Goal: Task Accomplishment & Management: Complete application form

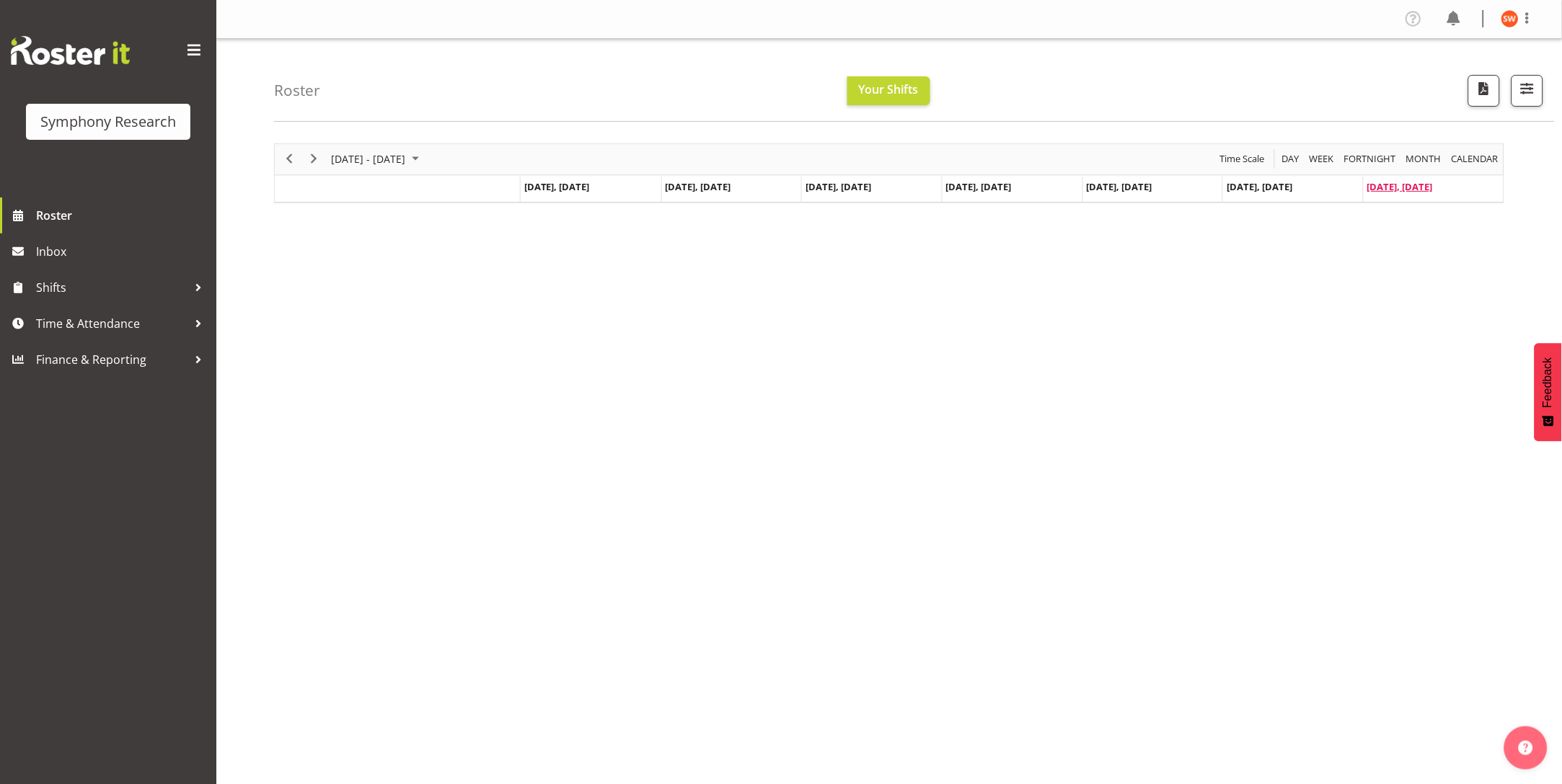
click at [1383, 189] on span "Oct 5, Sunday" at bounding box center [1399, 186] width 65 height 13
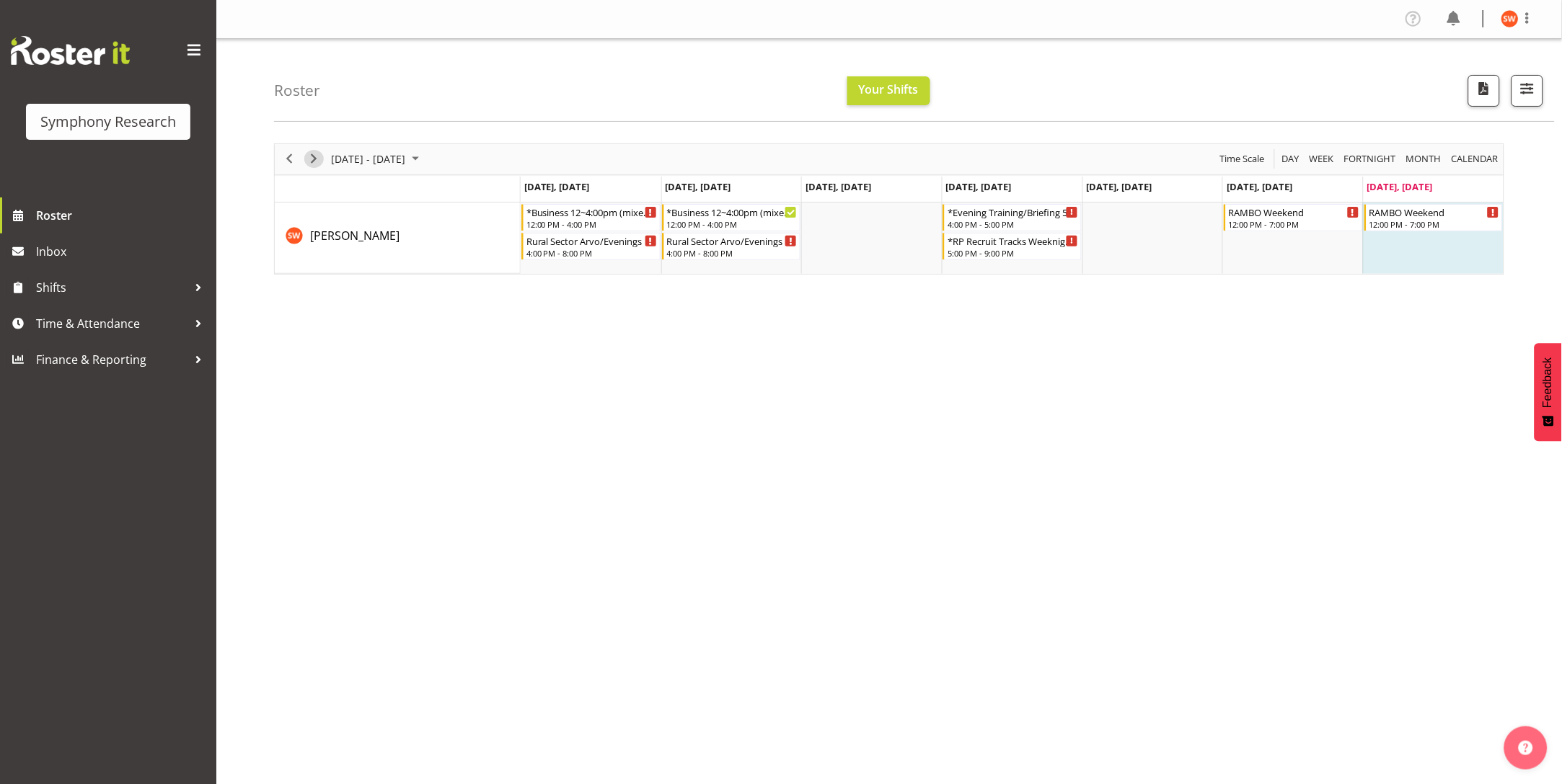
click at [313, 163] on span "Next" at bounding box center [313, 159] width 17 height 18
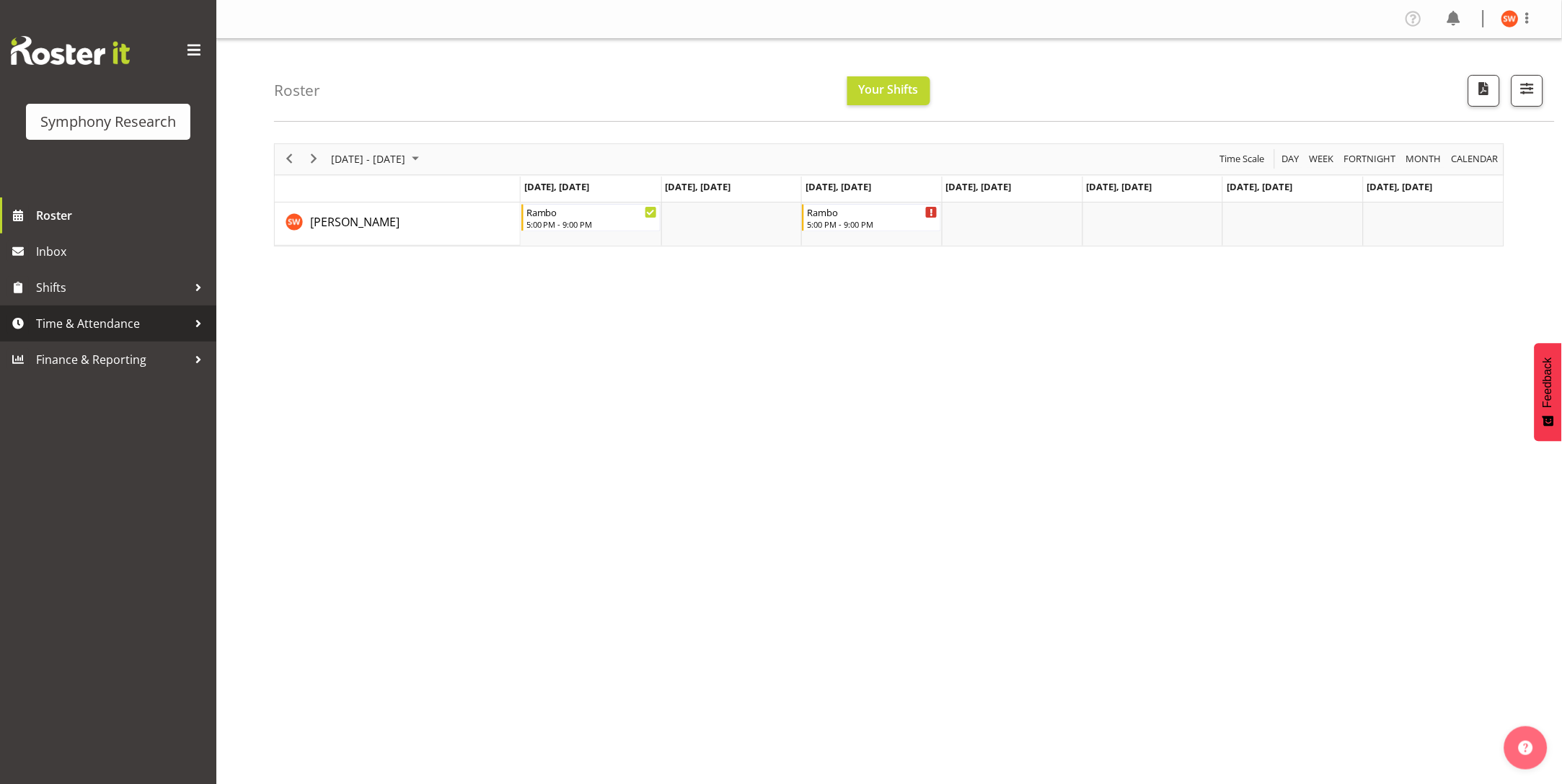
click at [56, 320] on span "Time & Attendance" at bounding box center [112, 323] width 152 height 22
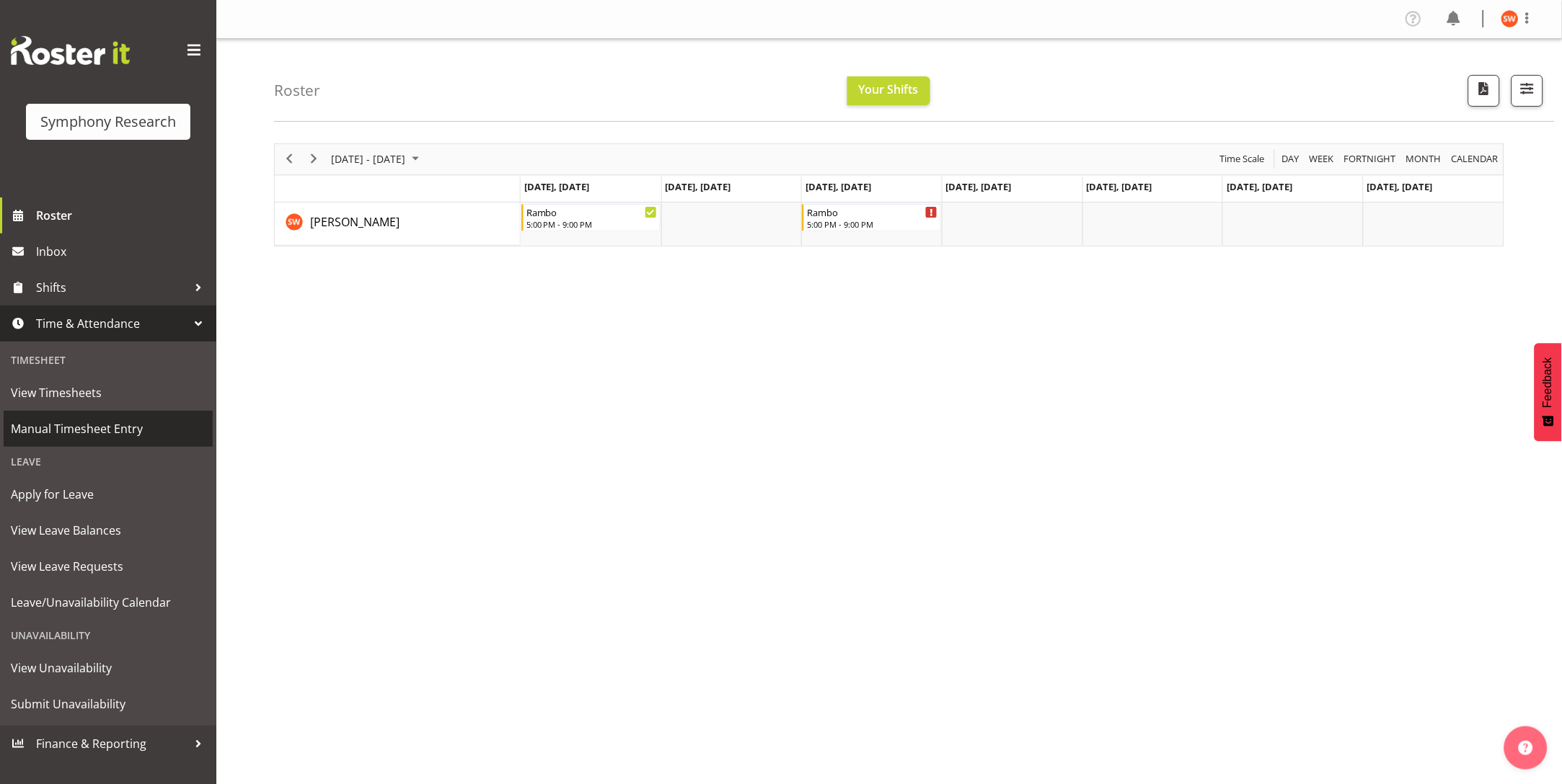
click at [82, 435] on span "Manual Timesheet Entry" at bounding box center [108, 429] width 194 height 22
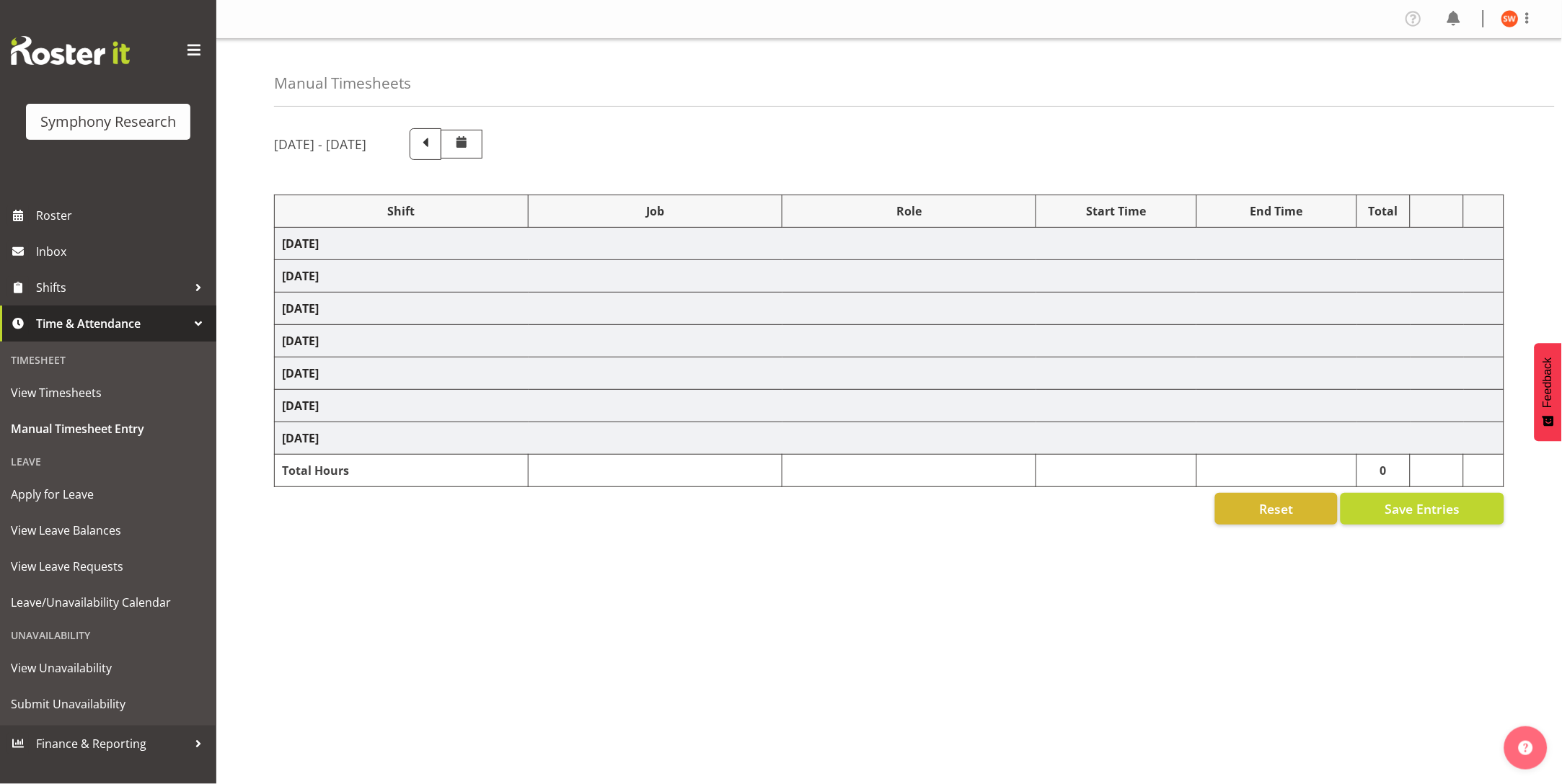
select select
select select "757"
select select
select select "10575"
select select "47"
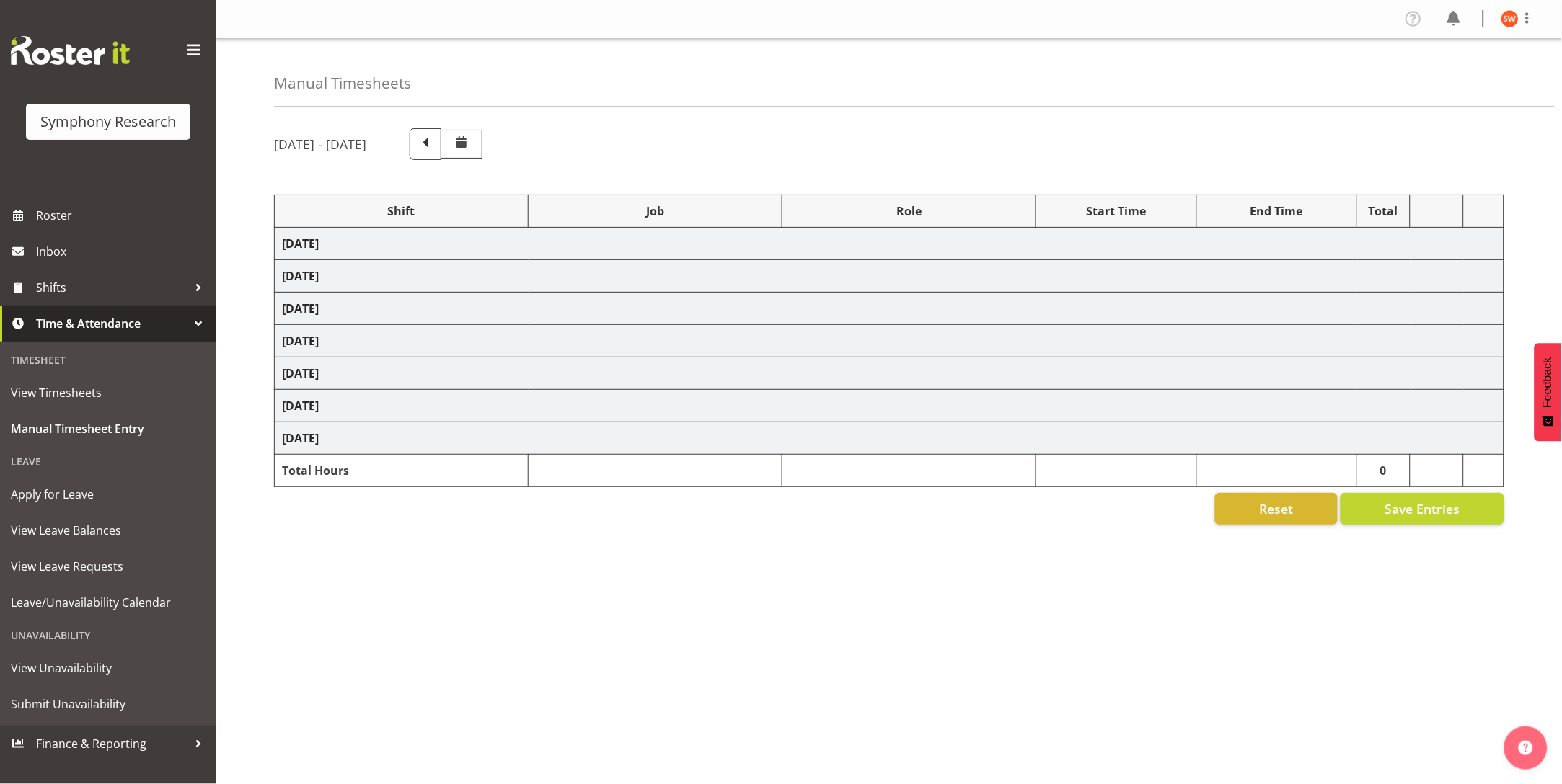
select select
select select "10587"
select select "47"
select select
select select "10587"
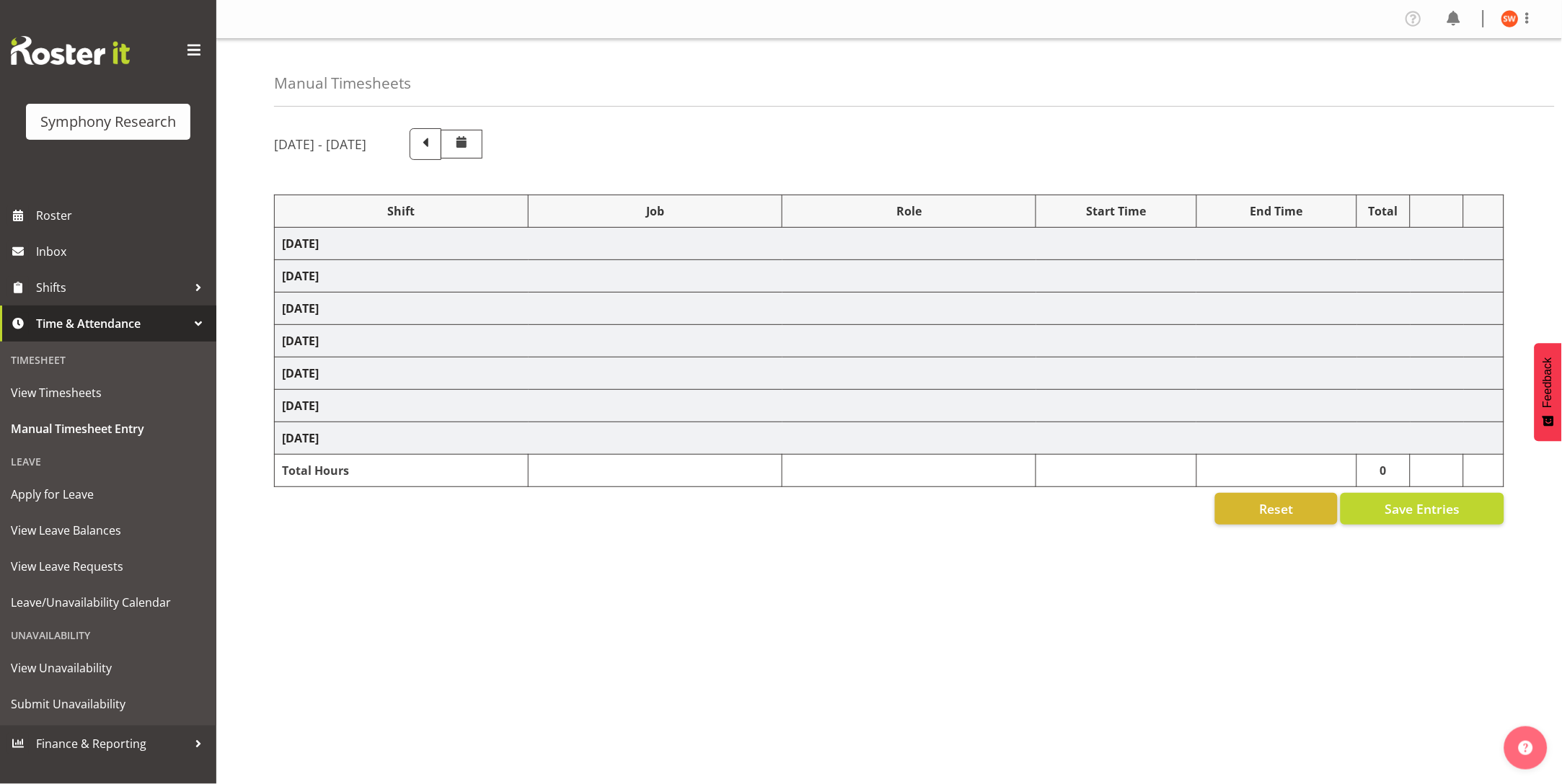
select select "47"
select select
select select "10587"
select select "47"
select select "2690"
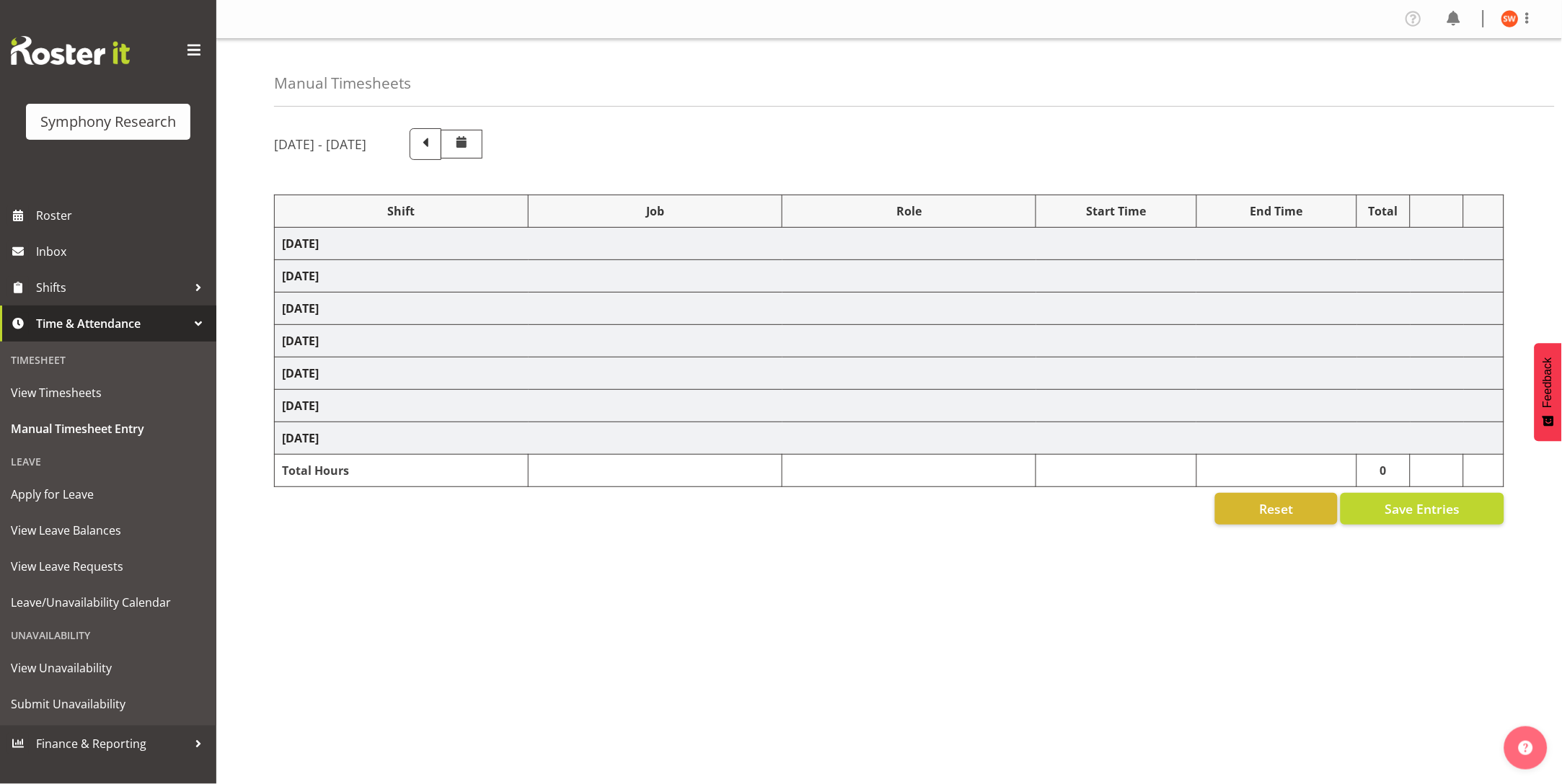
select select "757"
select select "48116"
select select "10575"
select select "47"
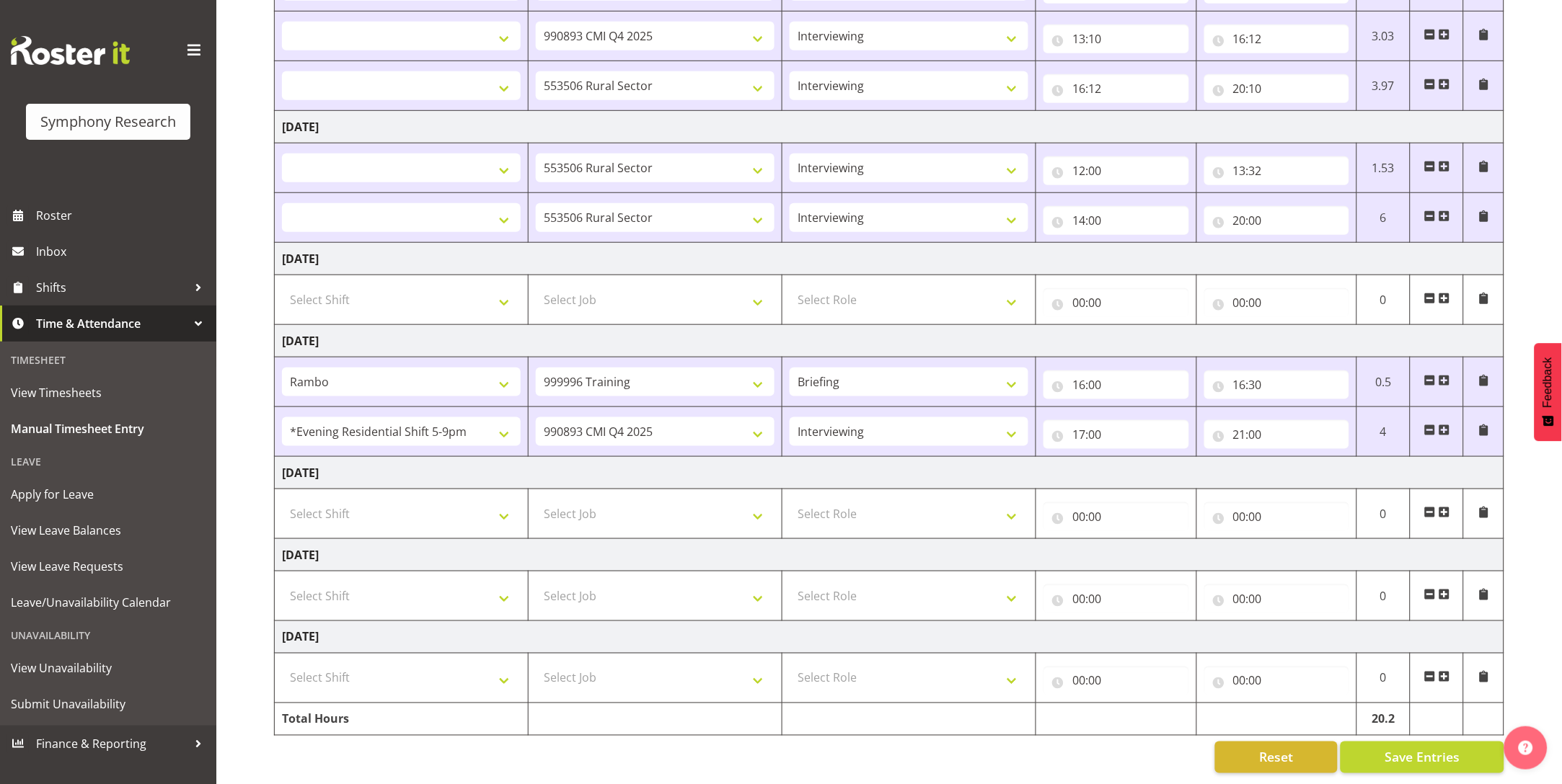
scroll to position [321, 0]
click at [399, 664] on select "Select Shift !!Weekend Residential (Roster IT Shift Label) *Business 9/10am ~ 4…" at bounding box center [401, 678] width 239 height 29
select select "43777"
click at [282, 664] on select "Select Shift !!Weekend Residential (Roster IT Shift Label) *Business 9/10am ~ 4…" at bounding box center [401, 678] width 239 height 29
select select
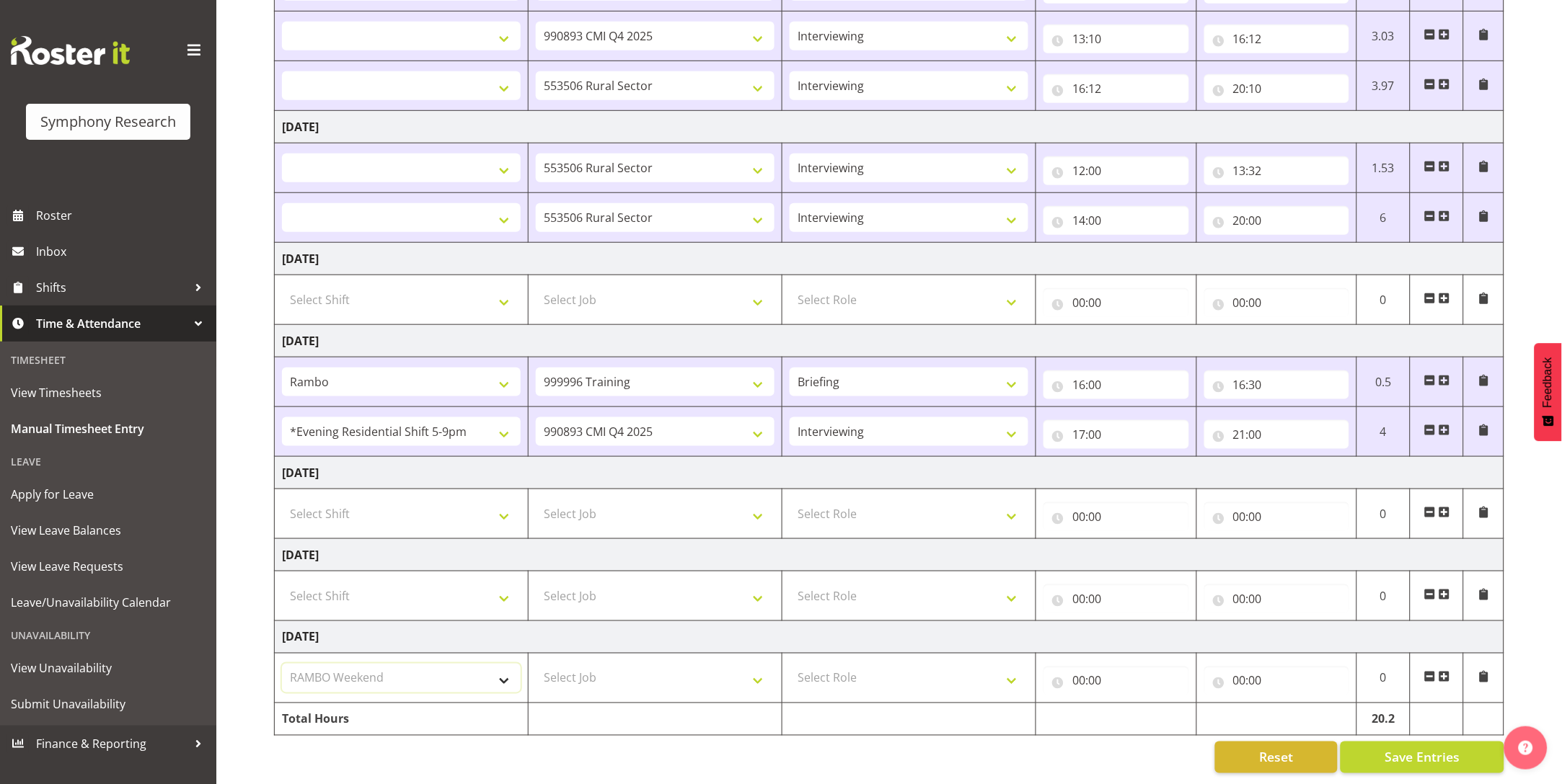
select select
click at [598, 664] on select "Select Job 550060 IF Admin 553492 World Poll Aus Wave 2 Main 2025 553493 World …" at bounding box center [654, 678] width 239 height 29
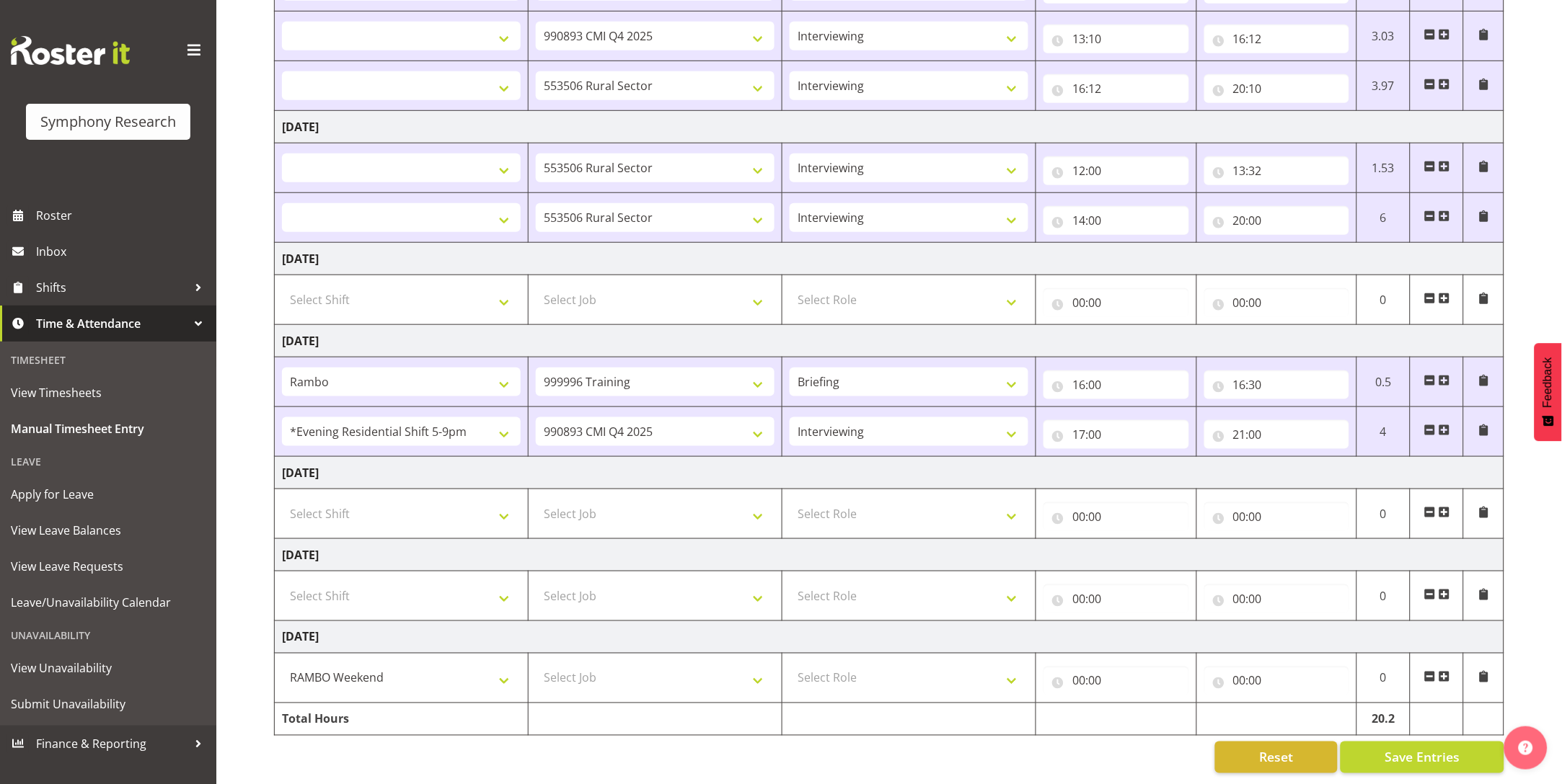
click at [843, 703] on td at bounding box center [909, 719] width 254 height 33
click at [851, 664] on select "Select Role Briefing Interviewing" at bounding box center [908, 678] width 239 height 29
select select "297"
click at [789, 664] on select "Select Role Briefing Interviewing" at bounding box center [908, 678] width 239 height 29
select select
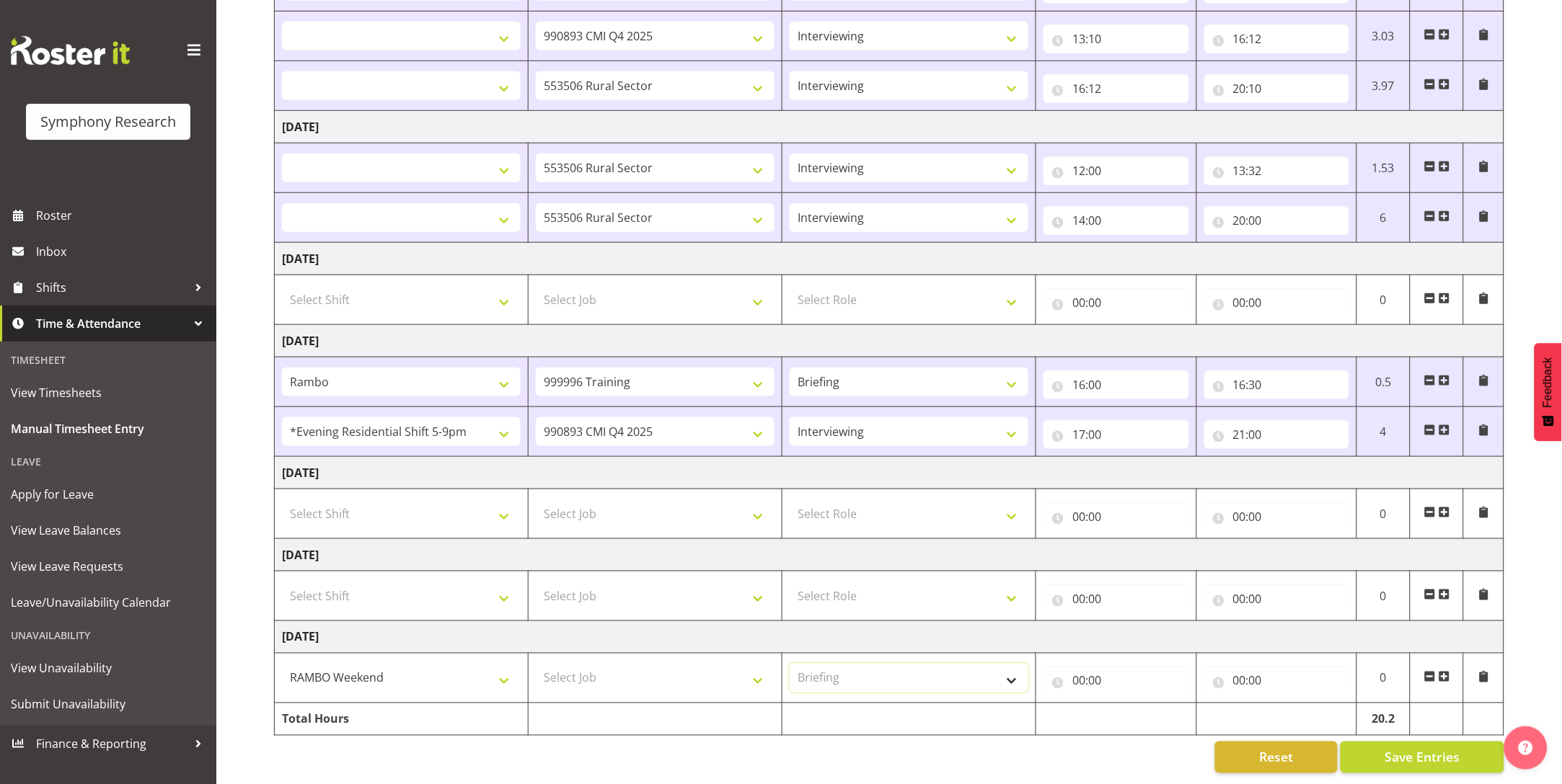
select select
click at [1067, 667] on input "00:00" at bounding box center [1116, 681] width 145 height 29
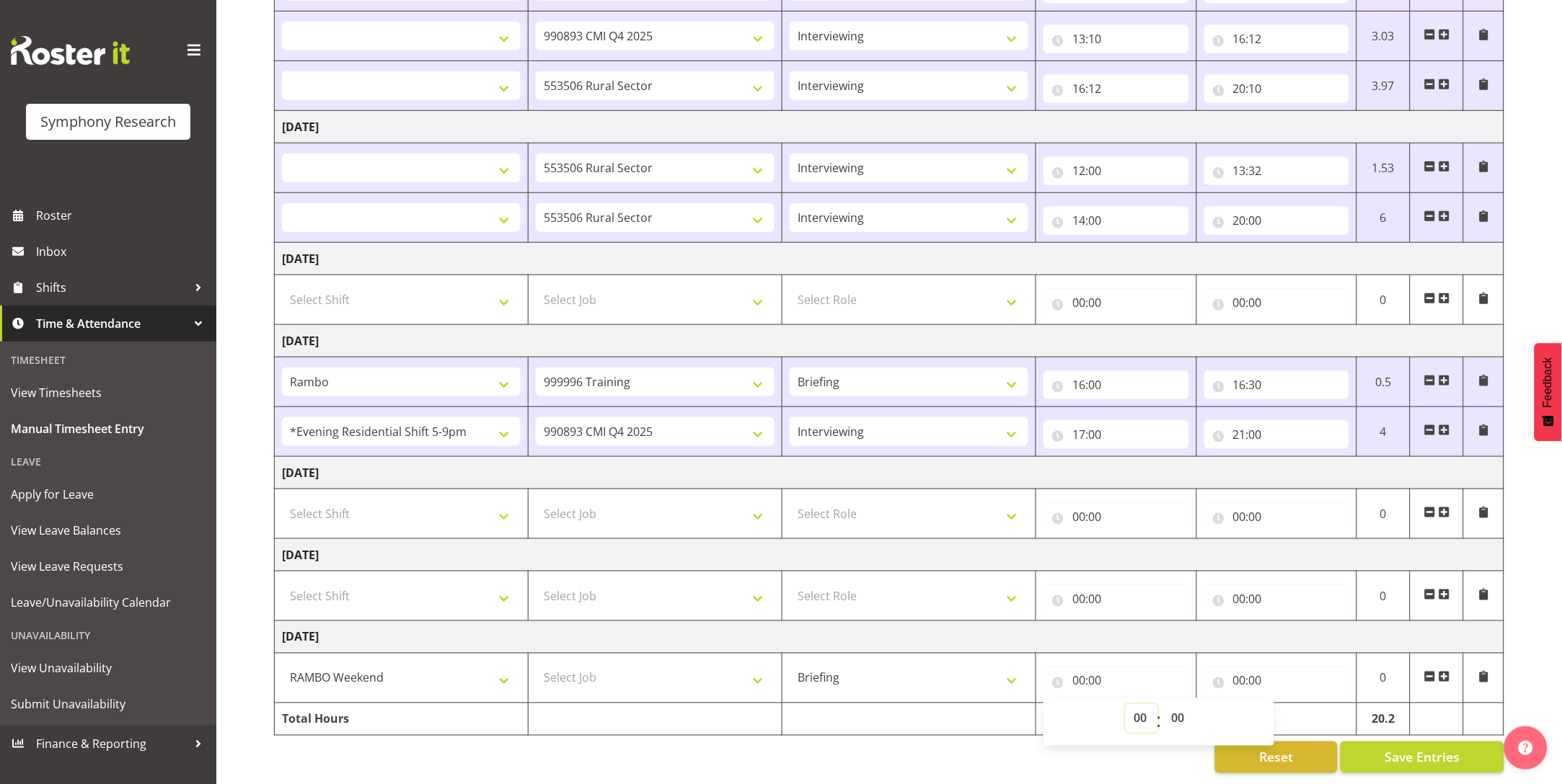
click at [1138, 704] on select "00 01 02 03 04 05 06 07 08 09 10 11 12 13 14 15 16 17 18 19 20 21 22 23" at bounding box center [1141, 719] width 33 height 29
select select "12"
click at [1125, 704] on select "00 01 02 03 04 05 06 07 08 09 10 11 12 13 14 15 16 17 18 19 20 21 22 23" at bounding box center [1141, 719] width 33 height 29
select select
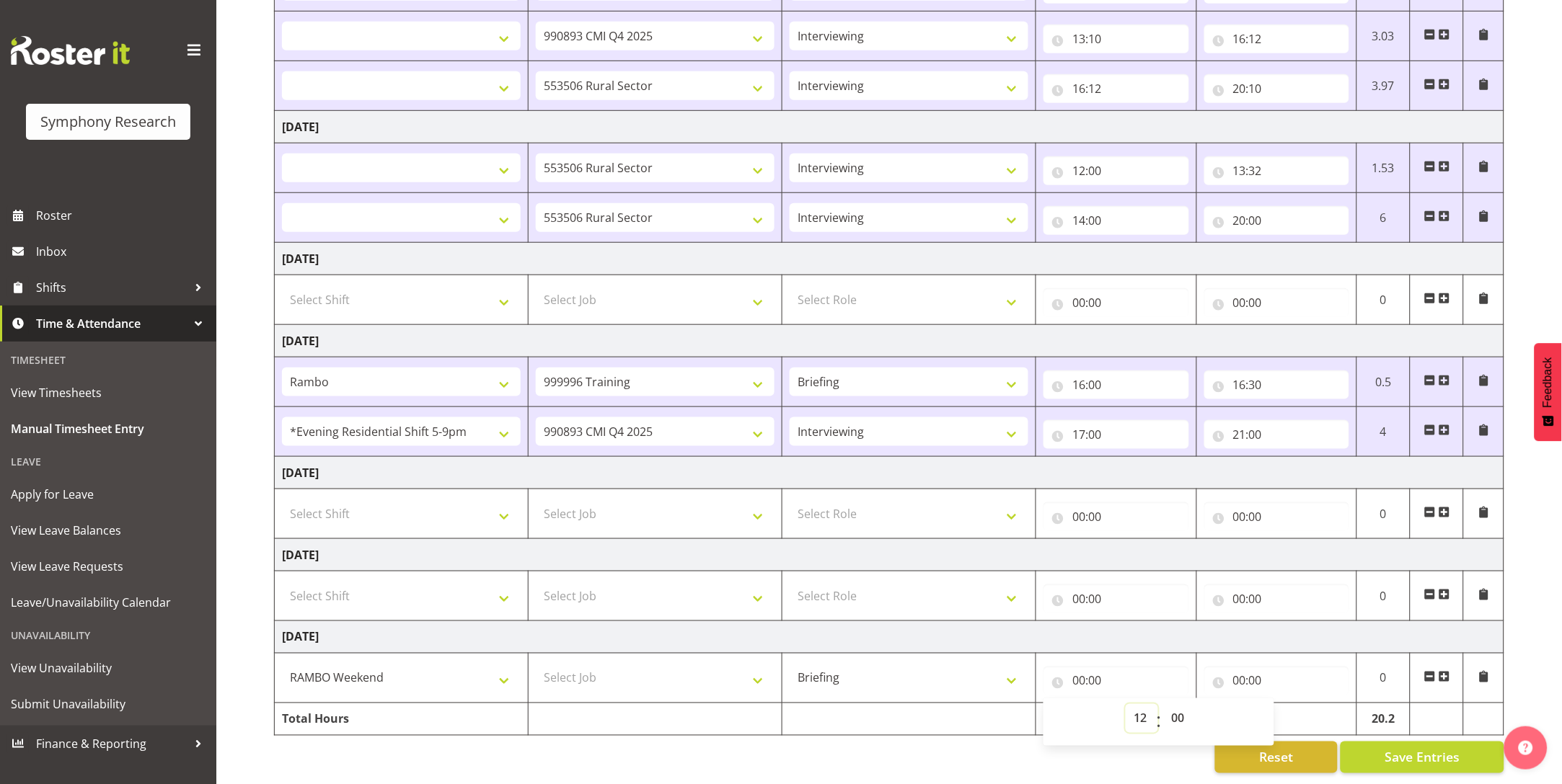
select select
type input "12:00"
click at [1237, 667] on input "00:00" at bounding box center [1277, 681] width 145 height 29
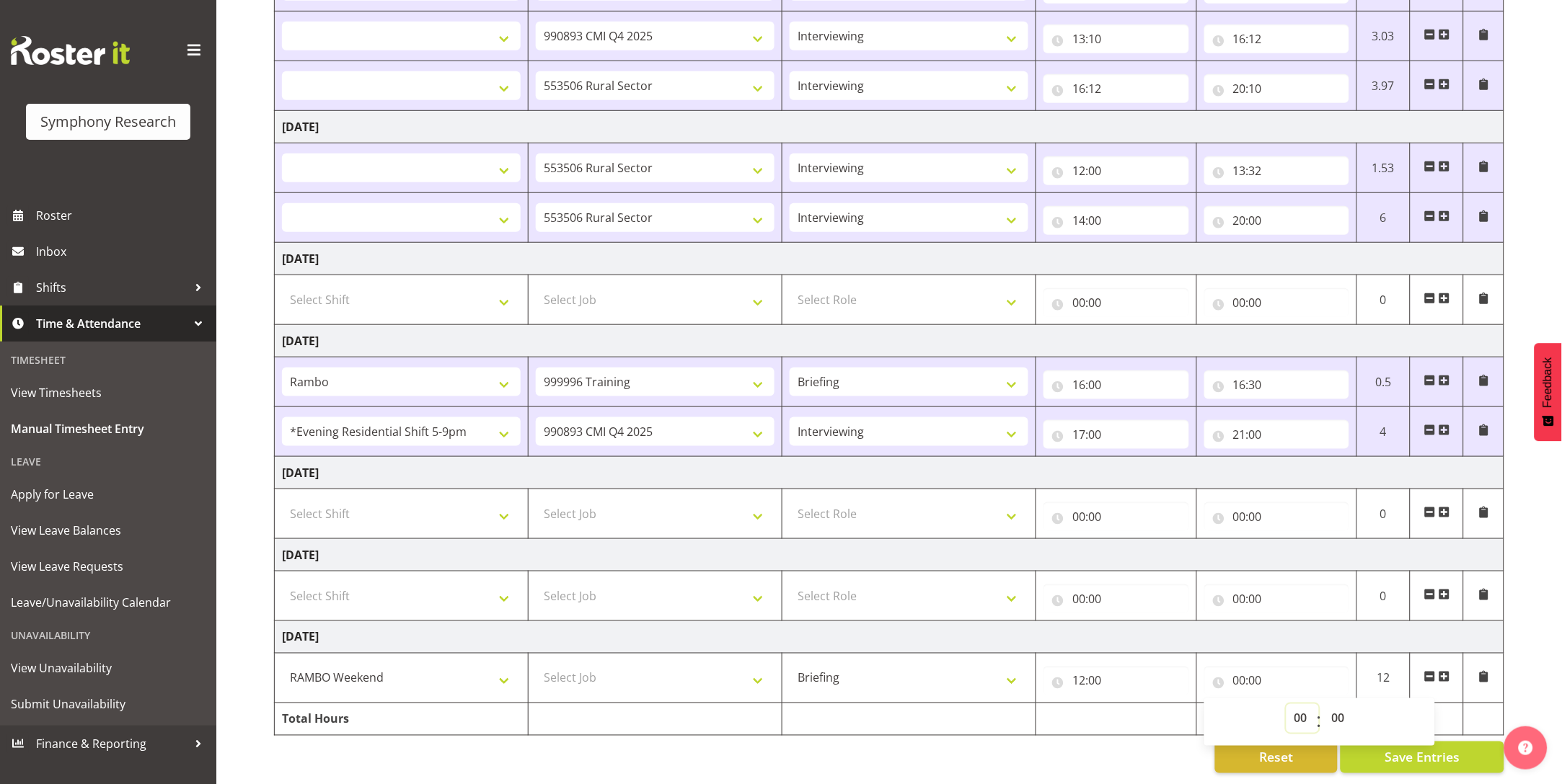
click at [1296, 704] on select "00 01 02 03 04 05 06 07 08 09 10 11 12 13 14 15 16 17 18 19 20 21 22 23" at bounding box center [1302, 719] width 33 height 29
select select "12"
click at [1286, 704] on select "00 01 02 03 04 05 06 07 08 09 10 11 12 13 14 15 16 17 18 19 20 21 22 23" at bounding box center [1302, 719] width 33 height 29
select select
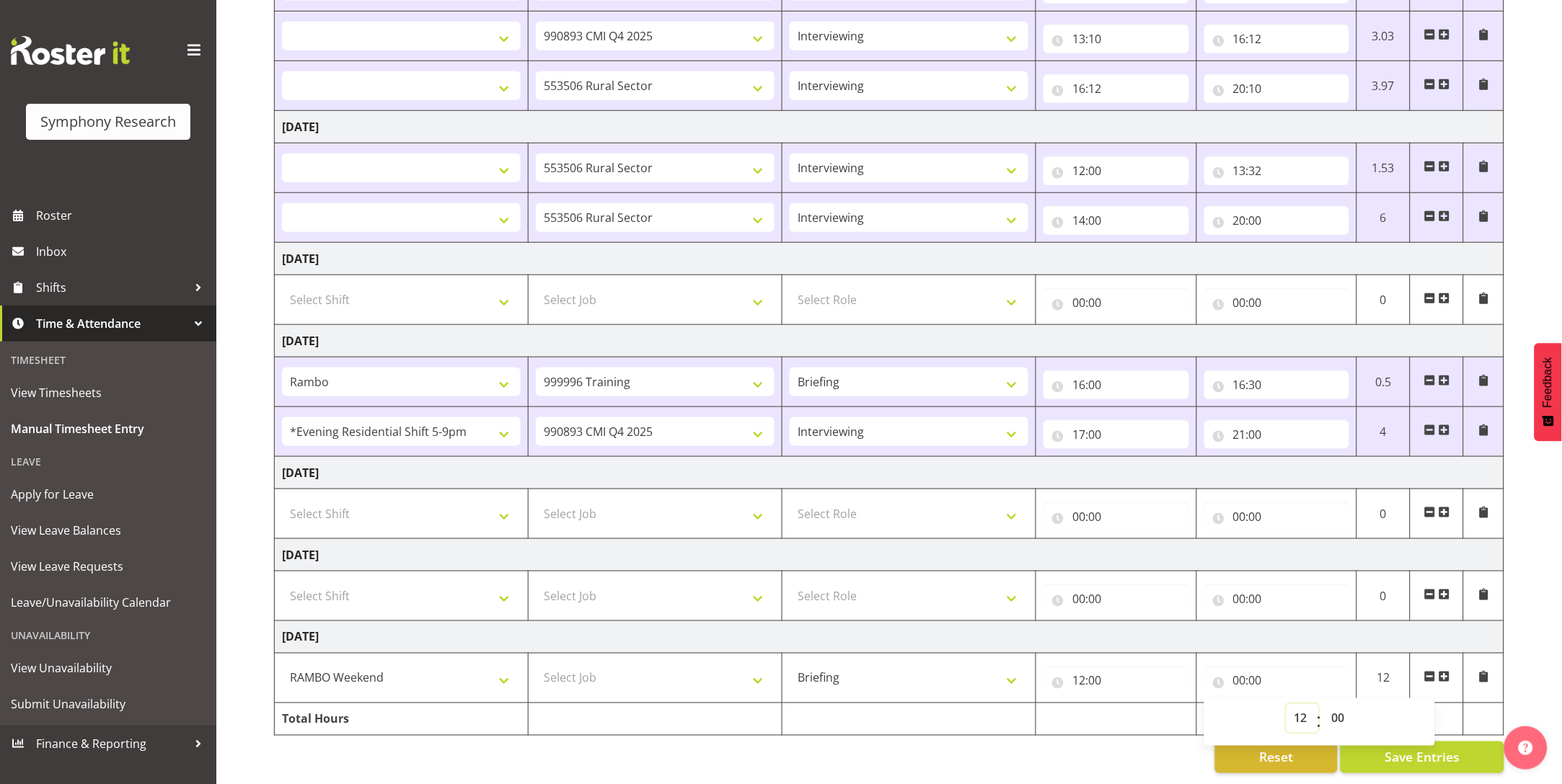
select select
type input "12:00"
click at [1259, 667] on input "12:00" at bounding box center [1277, 681] width 145 height 29
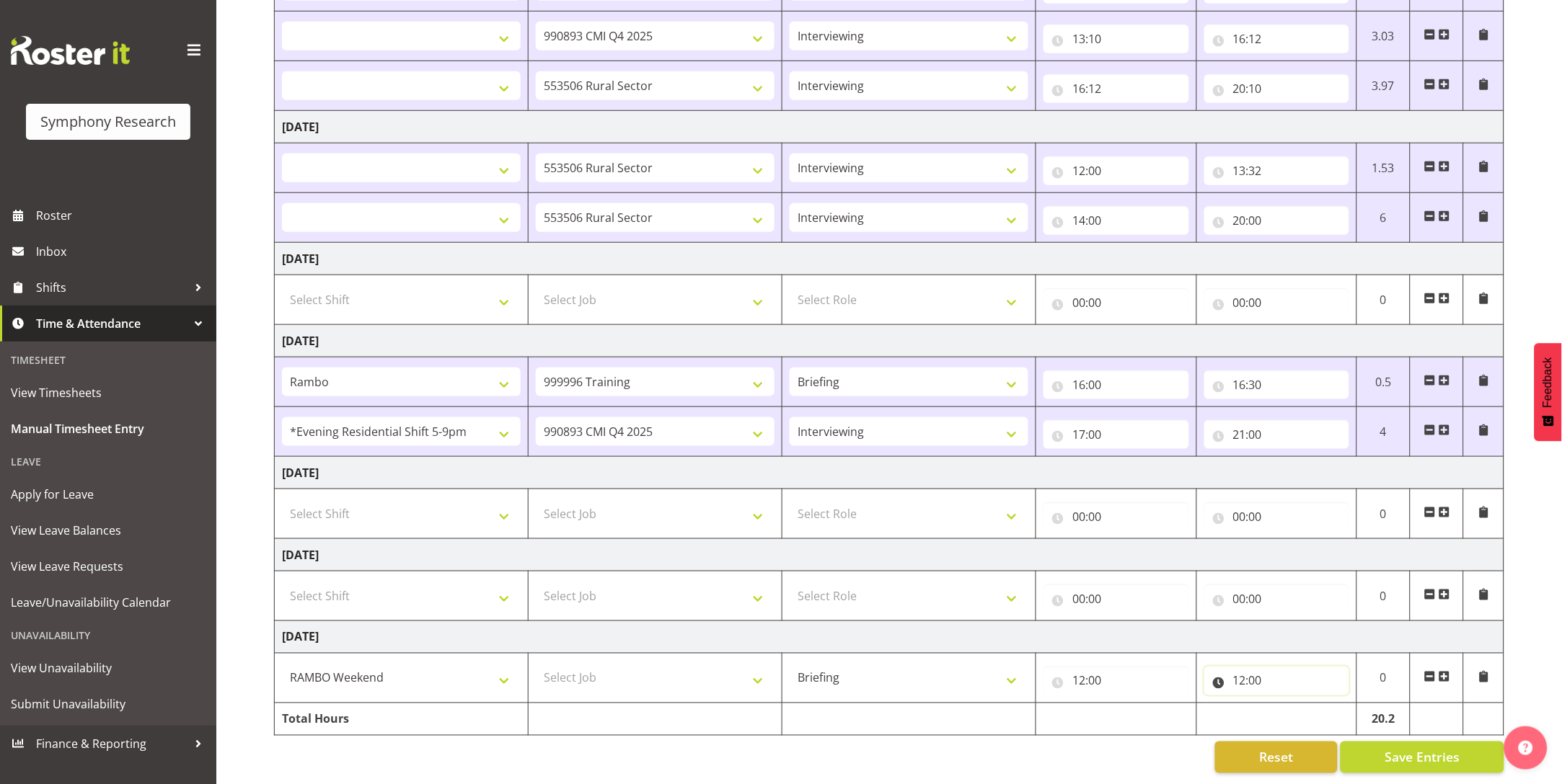
click at [1252, 667] on input "12:00" at bounding box center [1277, 681] width 145 height 29
click at [1339, 704] on select "00 01 02 03 04 05 06 07 08 09 10 11 12 13 14 15 16 17 18 19 20 21 22 23 24 25 2…" at bounding box center [1340, 719] width 33 height 29
select select "40"
click at [1324, 704] on select "00 01 02 03 04 05 06 07 08 09 10 11 12 13 14 15 16 17 18 19 20 21 22 23 24 25 2…" at bounding box center [1340, 719] width 33 height 29
select select
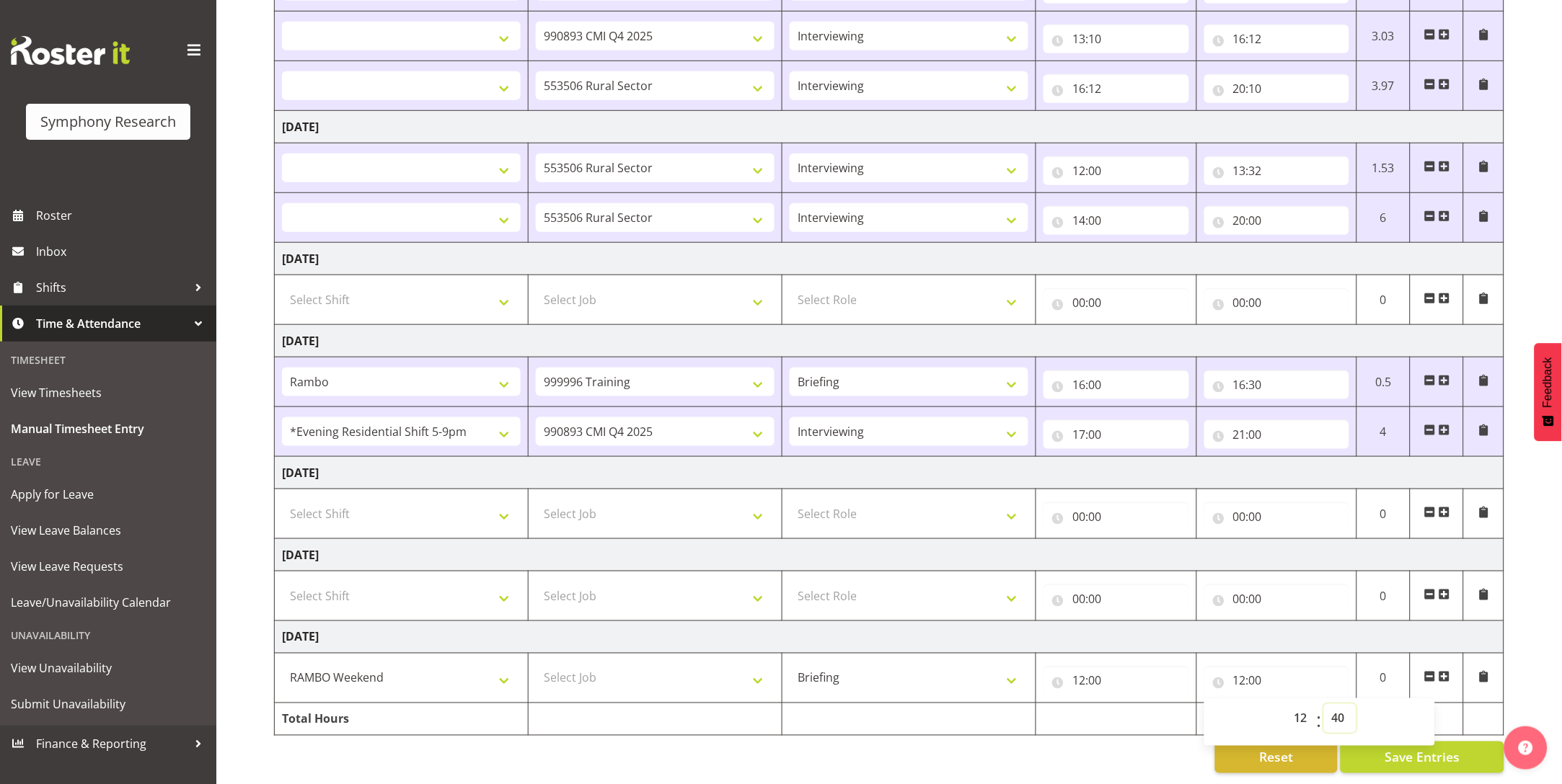
select select
type input "12:40"
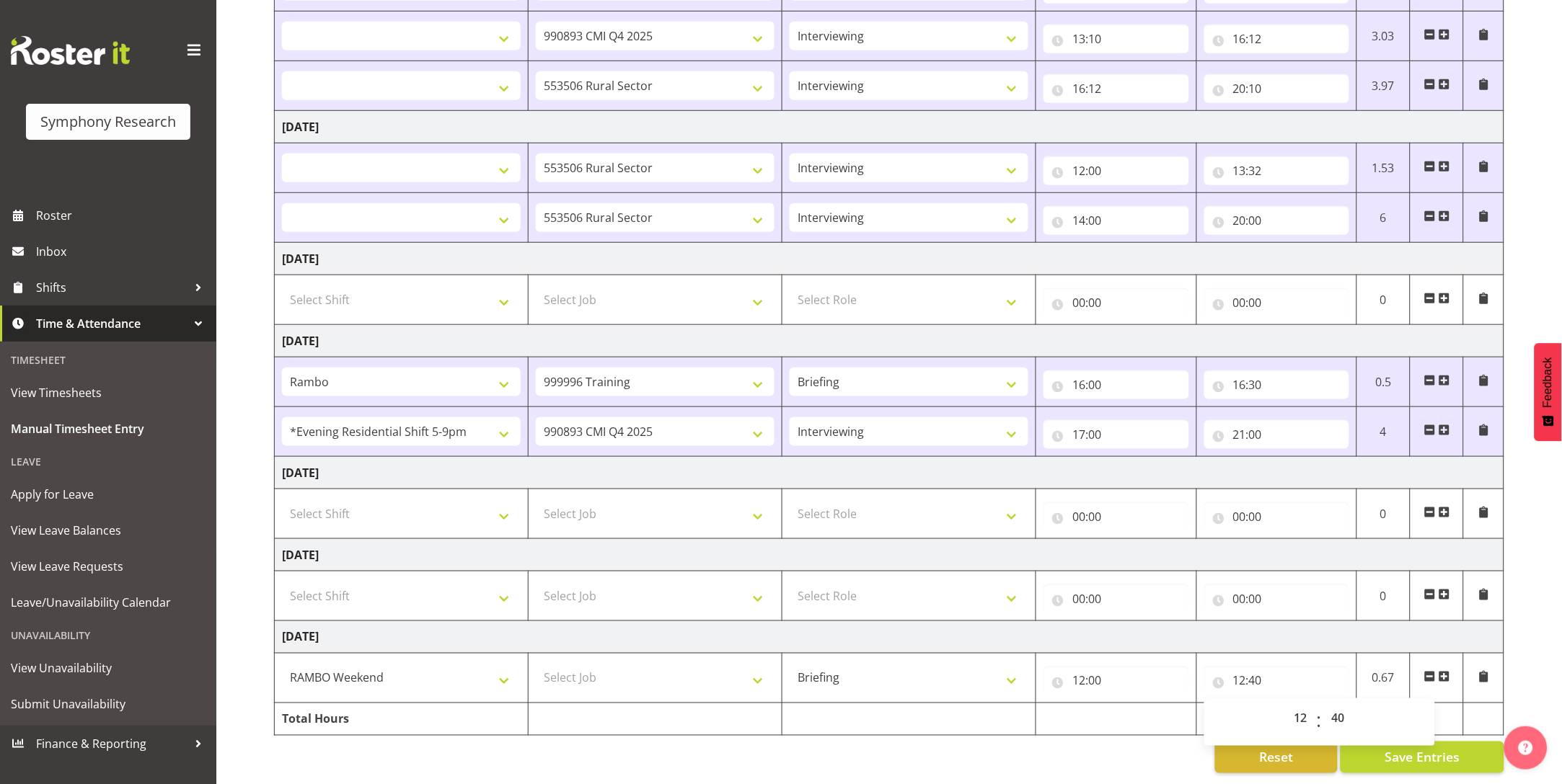
click at [1440, 671] on span at bounding box center [1444, 677] width 12 height 12
select select
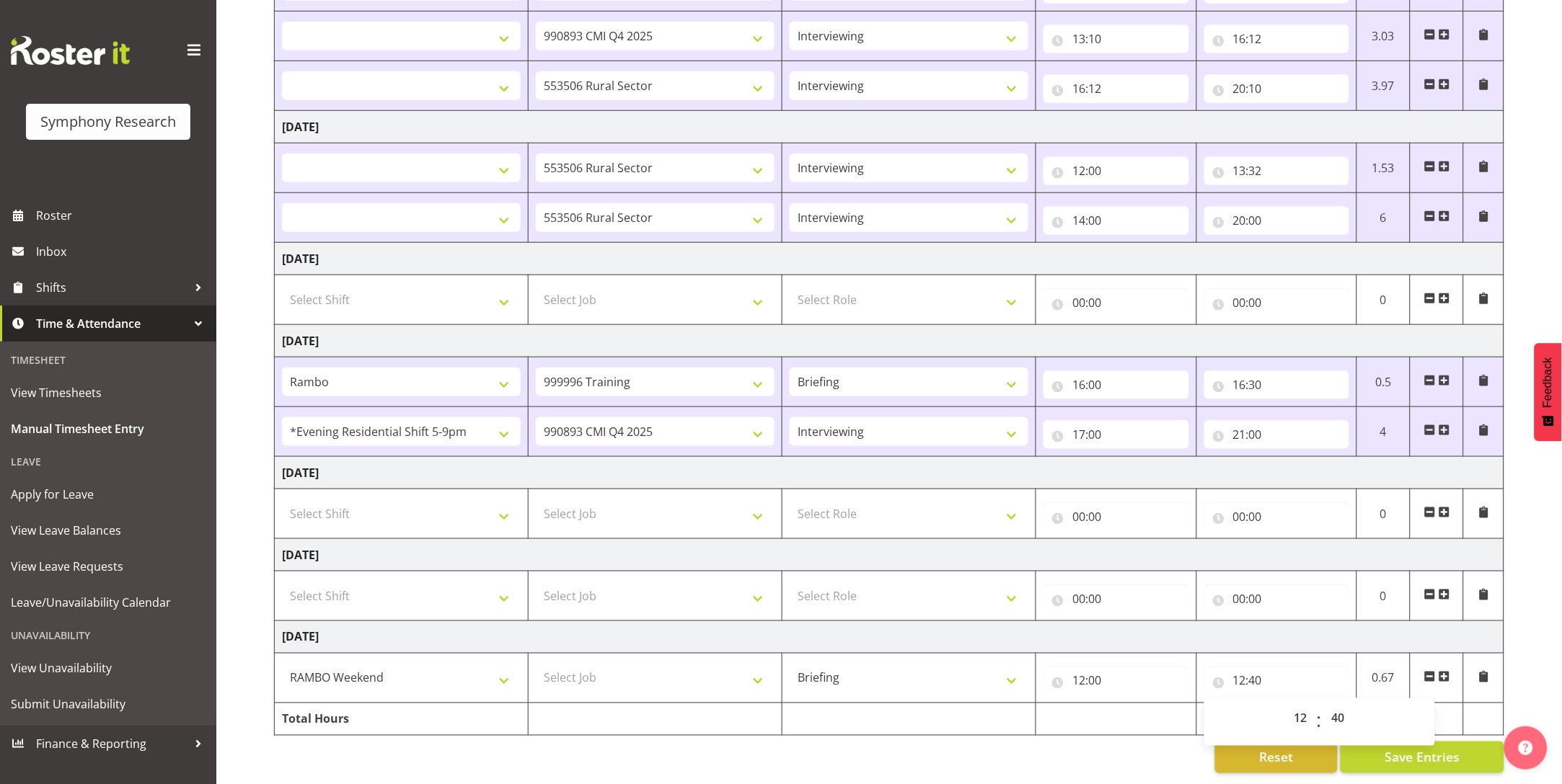
select select
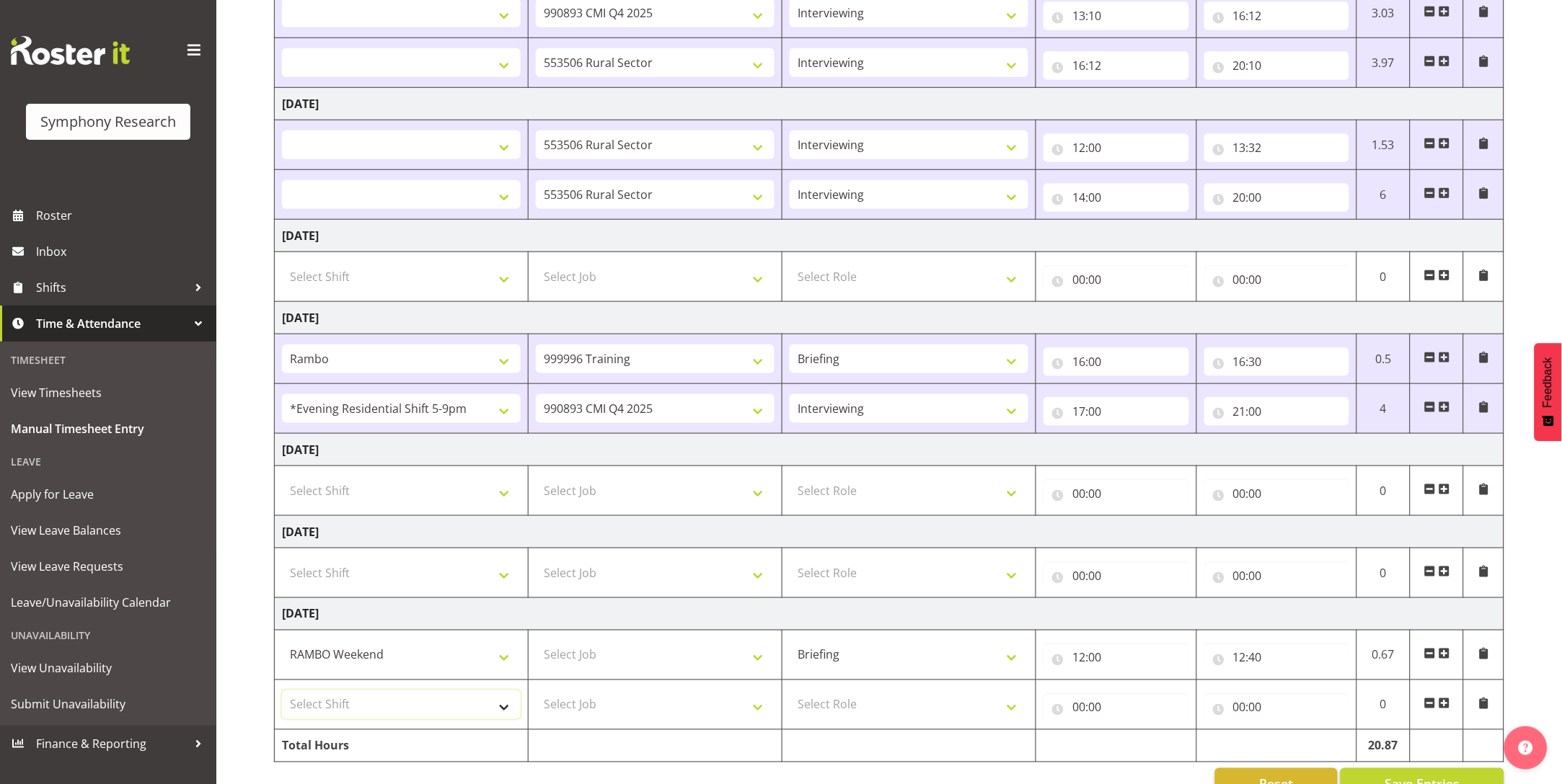
click at [511, 693] on select "Select Shift !!Weekend Residential (Roster IT Shift Label) *Business 9/10am ~ 4…" at bounding box center [401, 705] width 239 height 29
select select "43777"
click at [282, 692] on select "Select Shift !!Weekend Residential (Roster IT Shift Label) *Business 9/10am ~ 4…" at bounding box center [401, 705] width 239 height 29
select select
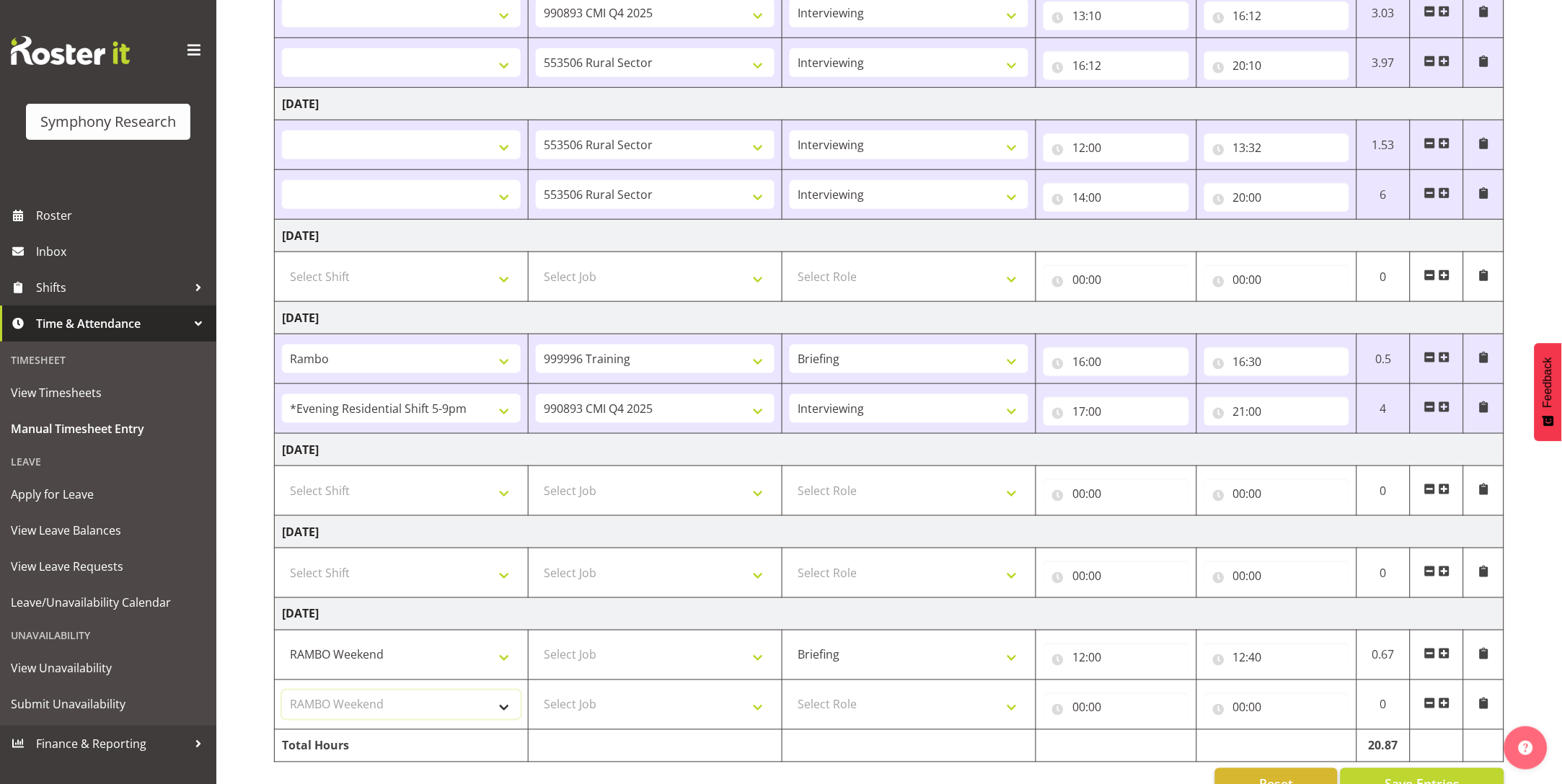
select select
click at [1095, 712] on input "00:00" at bounding box center [1116, 708] width 145 height 29
click at [1137, 751] on select "00 01 02 03 04 05 06 07 08 09 10 11 12 13 14 15 16 17 18 19 20 21 22 23" at bounding box center [1141, 746] width 33 height 29
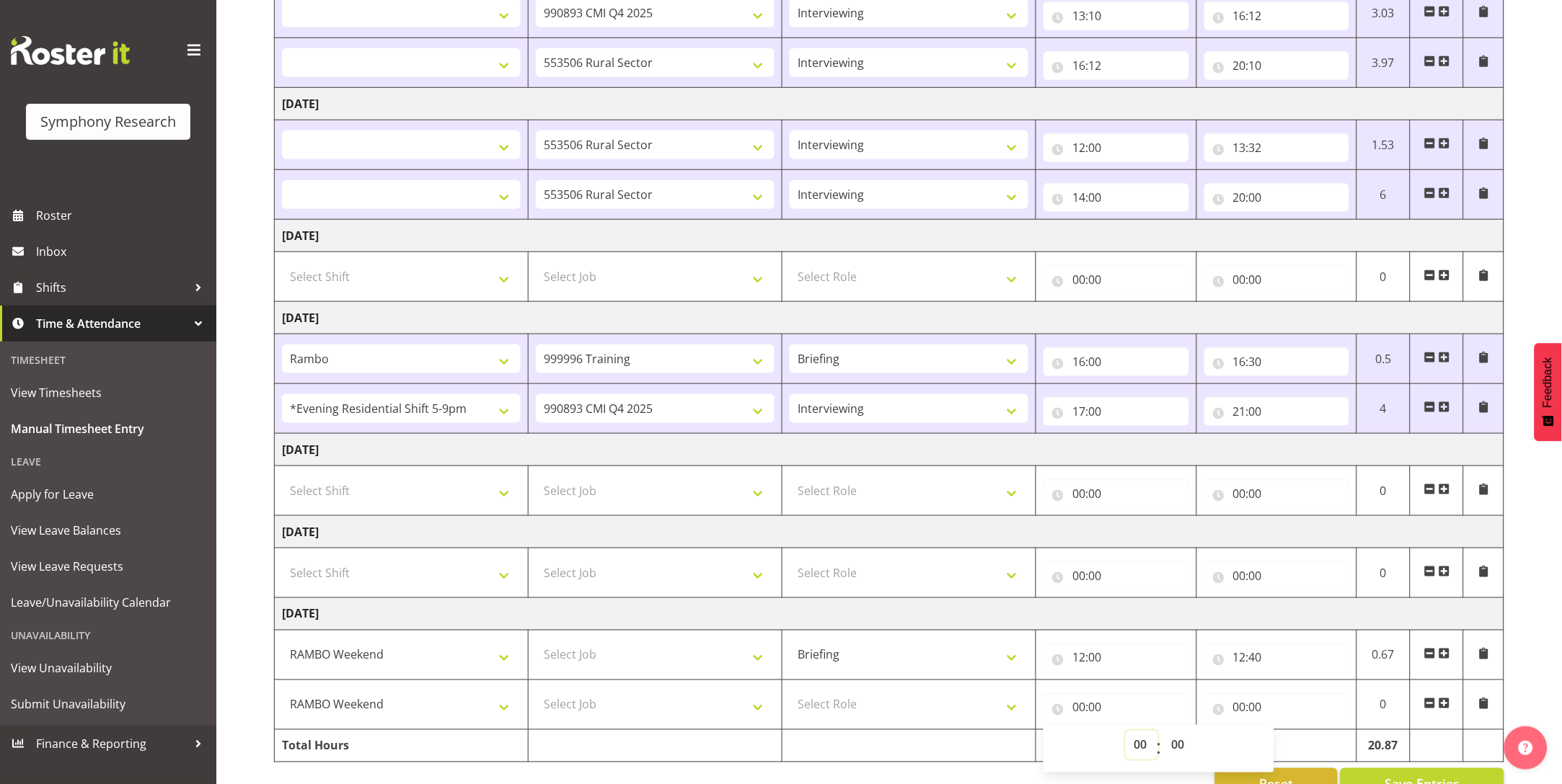
select select "12"
click at [1125, 733] on select "00 01 02 03 04 05 06 07 08 09 10 11 12 13 14 15 16 17 18 19 20 21 22 23" at bounding box center [1141, 746] width 33 height 29
select select
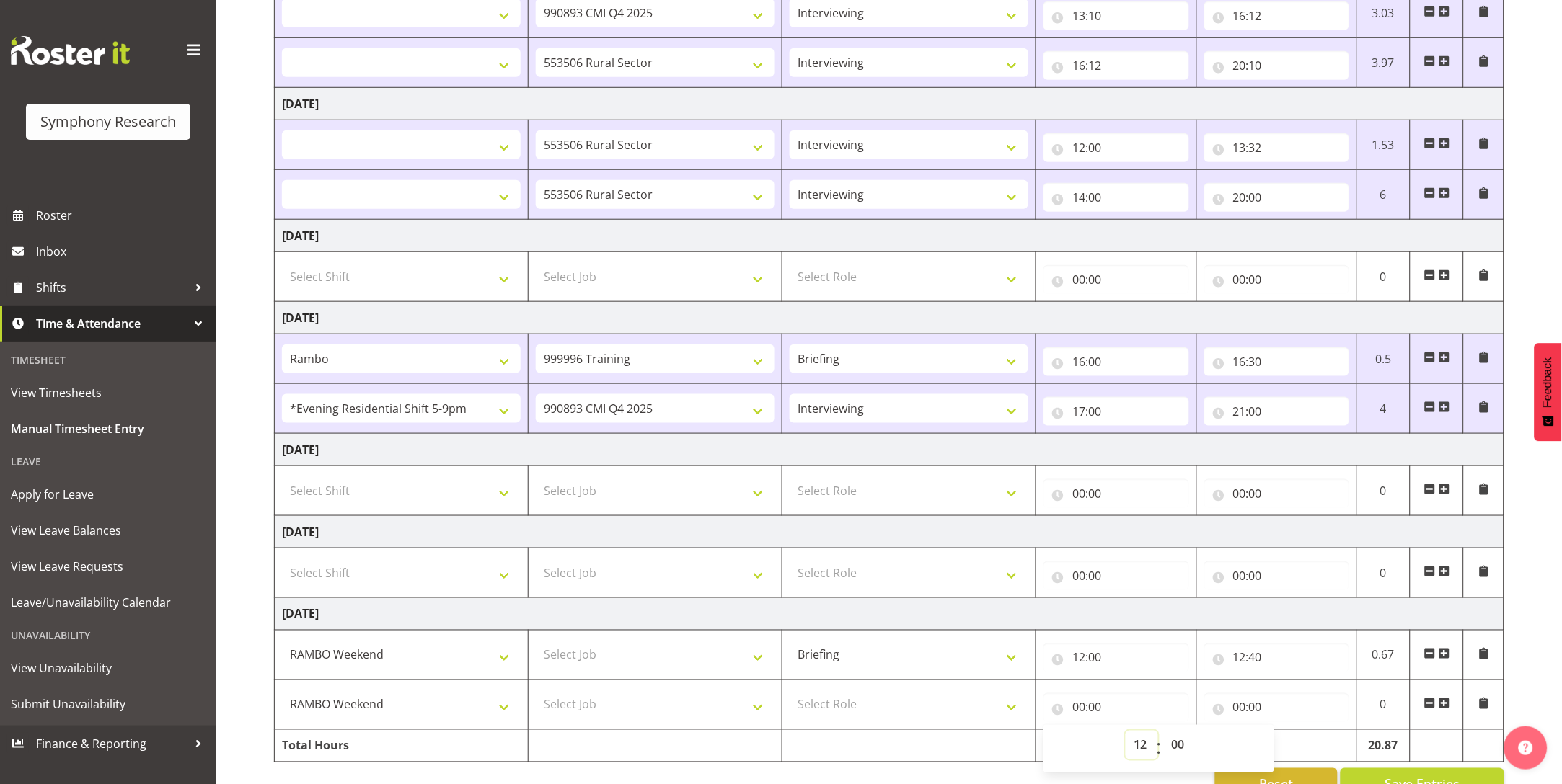
select select
type input "12:00"
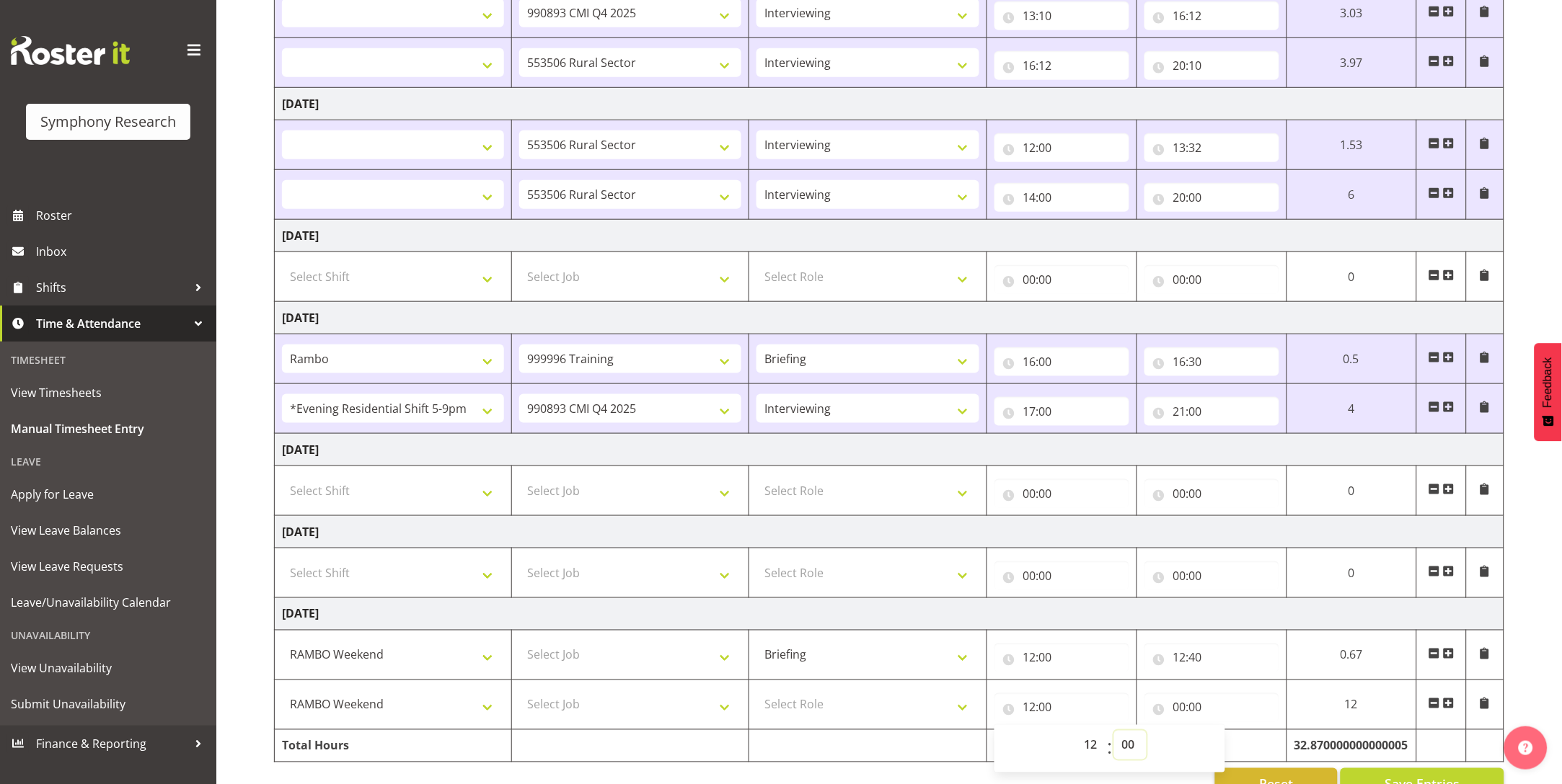
click at [1134, 753] on select "00 01 02 03 04 05 06 07 08 09 10 11 12 13 14 15 16 17 18 19 20 21 22 23 24 25 2…" at bounding box center [1130, 746] width 33 height 29
select select "40"
click at [1146, 733] on select "00 01 02 03 04 05 06 07 08 09 10 11 12 13 14 15 16 17 18 19 20 21 22 23 24 25 2…" at bounding box center [1130, 746] width 33 height 29
select select
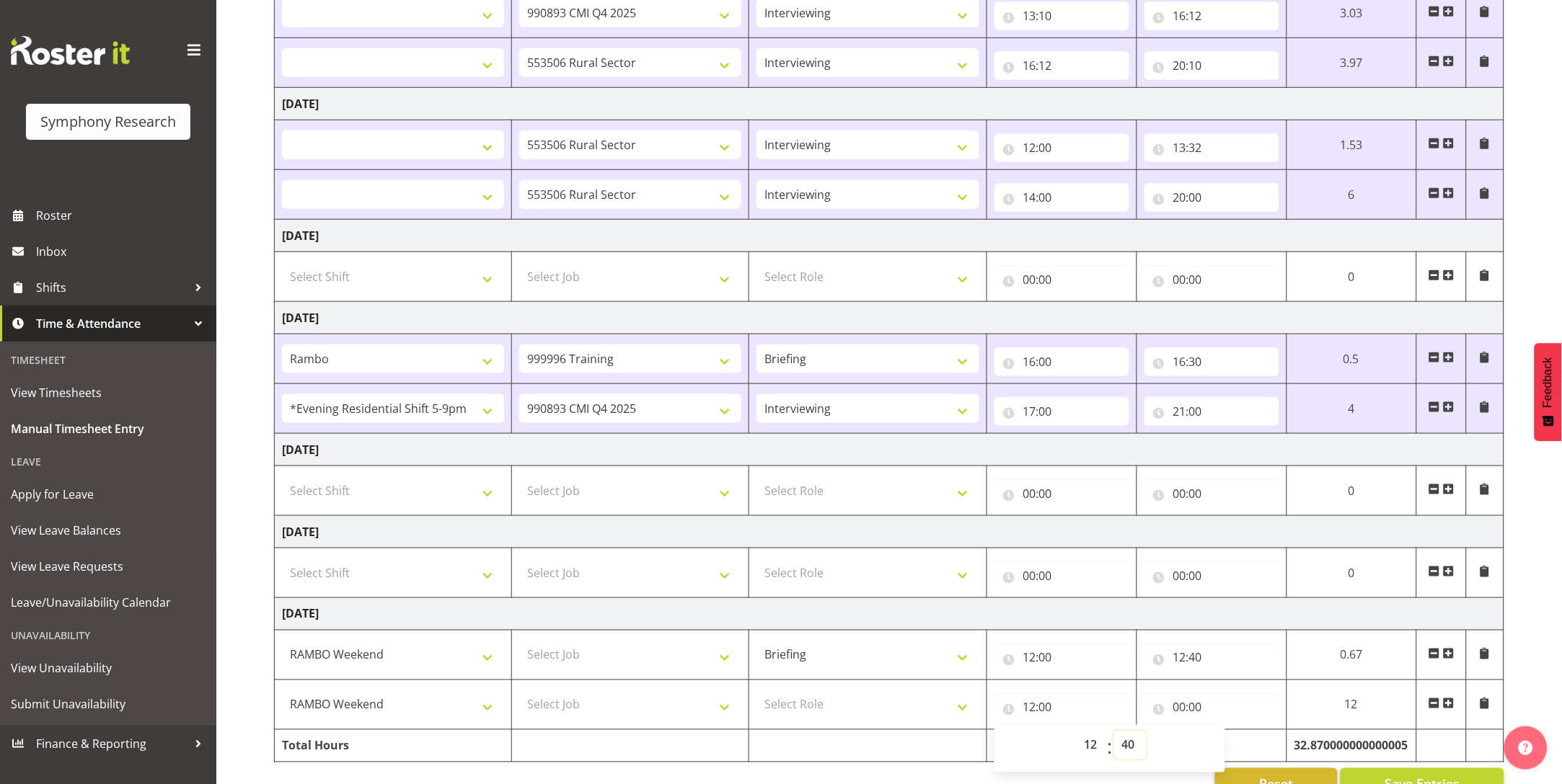
select select
type input "12:40"
